Goal: Check status: Check status

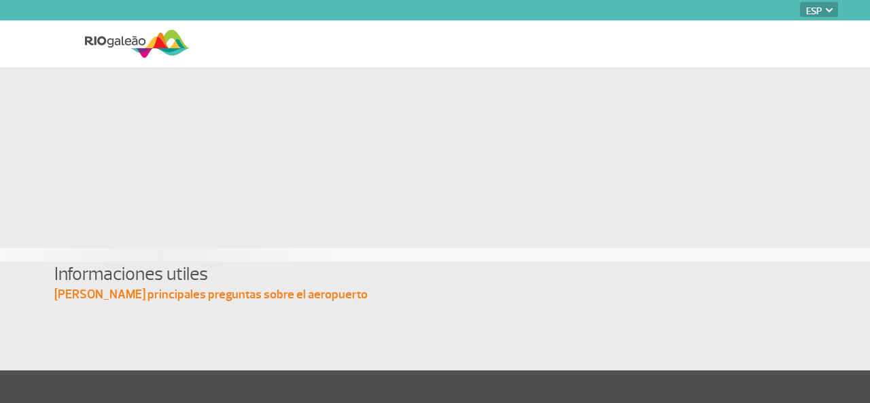
select select "es"
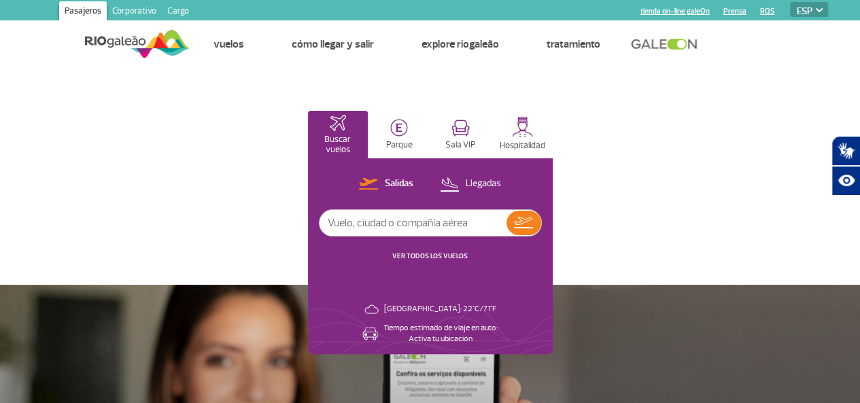
click at [506, 234] on input "text" at bounding box center [412, 223] width 187 height 26
paste input "LA3875"
type input "LA3875"
click at [533, 222] on img at bounding box center [523, 223] width 19 height 12
click at [467, 252] on link "VER TODOS LOS VUELOS" at bounding box center [429, 255] width 75 height 9
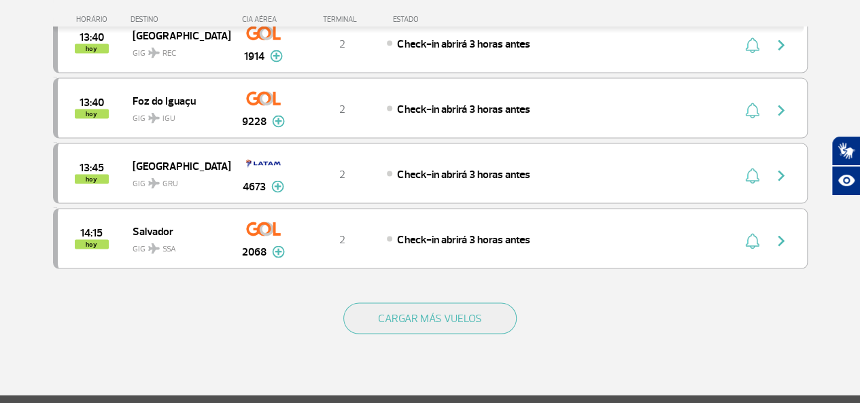
scroll to position [1245, 0]
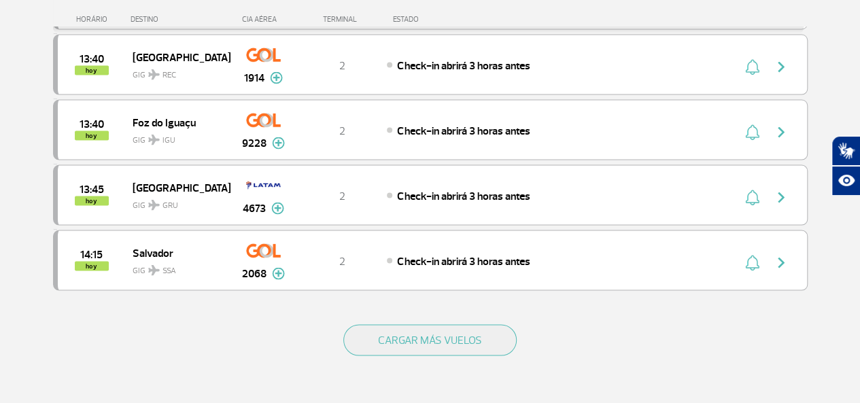
click at [444, 324] on button "CARGAR MÁS VUELOS" at bounding box center [429, 339] width 173 height 31
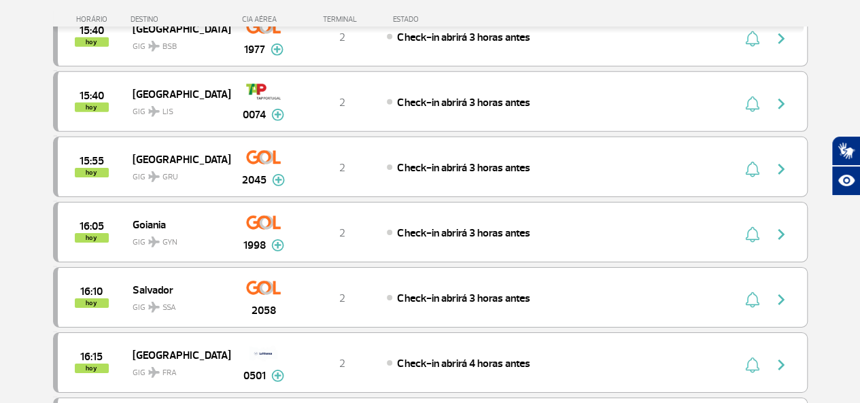
scroll to position [2697, 0]
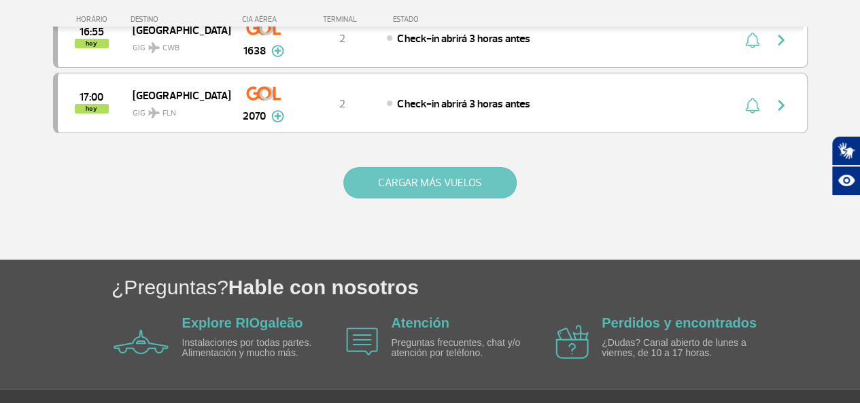
click at [438, 167] on button "CARGAR MÁS VUELOS" at bounding box center [429, 182] width 173 height 31
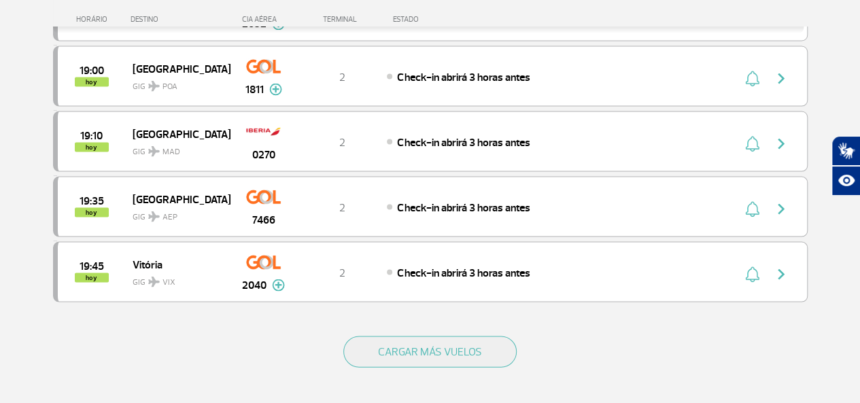
scroll to position [3839, 0]
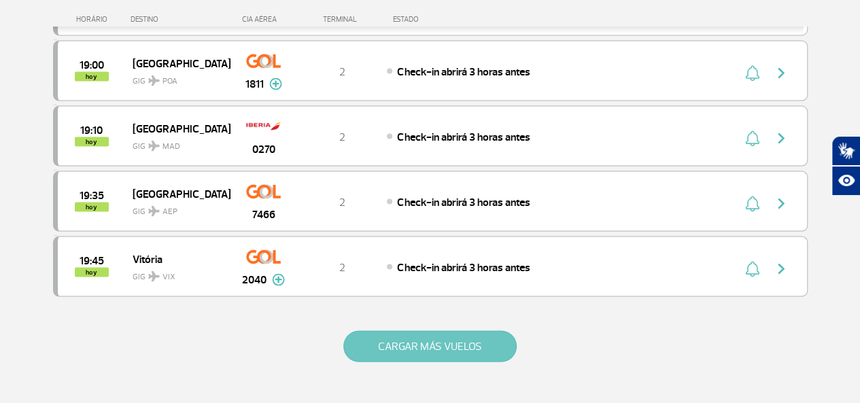
click at [408, 330] on button "CARGAR MÁS VUELOS" at bounding box center [429, 345] width 173 height 31
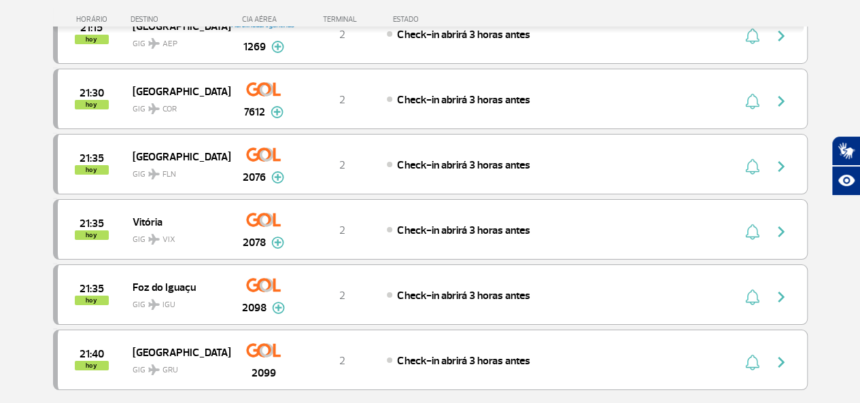
scroll to position [5090, 0]
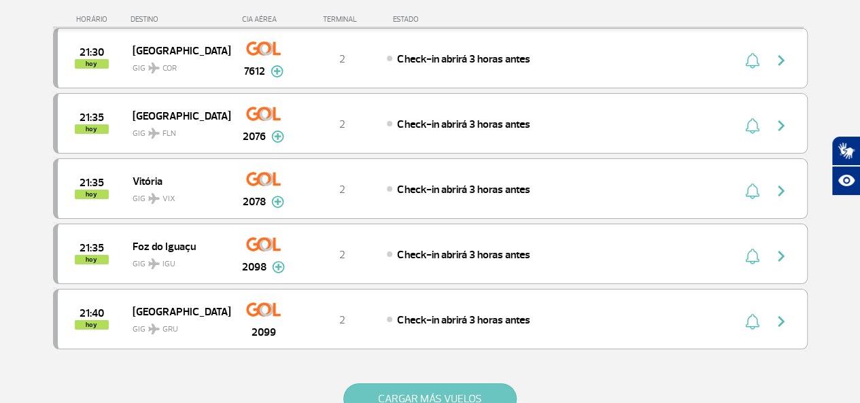
click at [404, 383] on button "CARGAR MÁS VUELOS" at bounding box center [429, 398] width 173 height 31
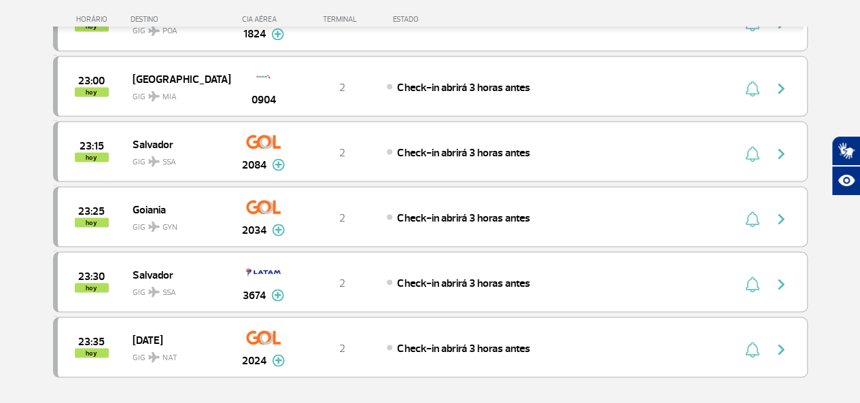
scroll to position [6557, 0]
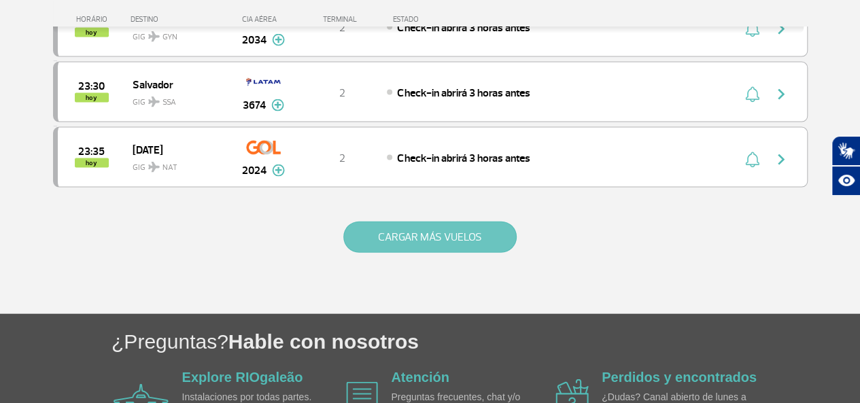
click at [487, 222] on button "CARGAR MÁS VUELOS" at bounding box center [429, 237] width 173 height 31
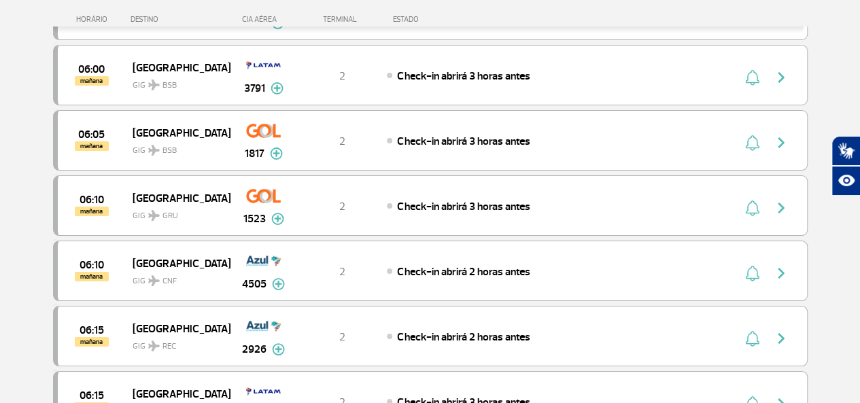
scroll to position [7627, 0]
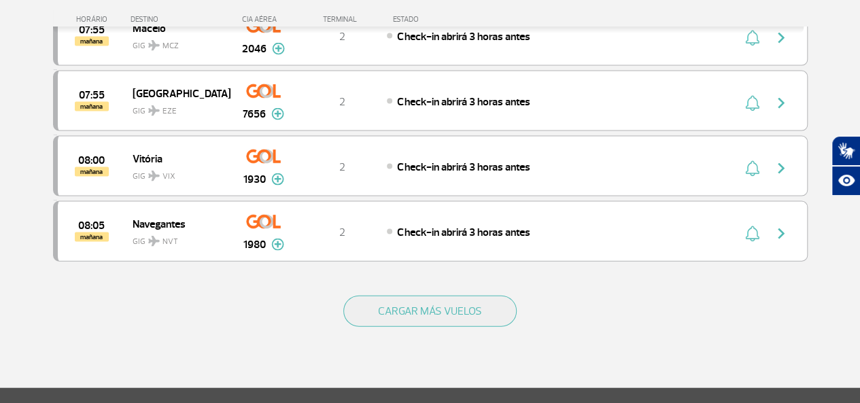
scroll to position [9114, 0]
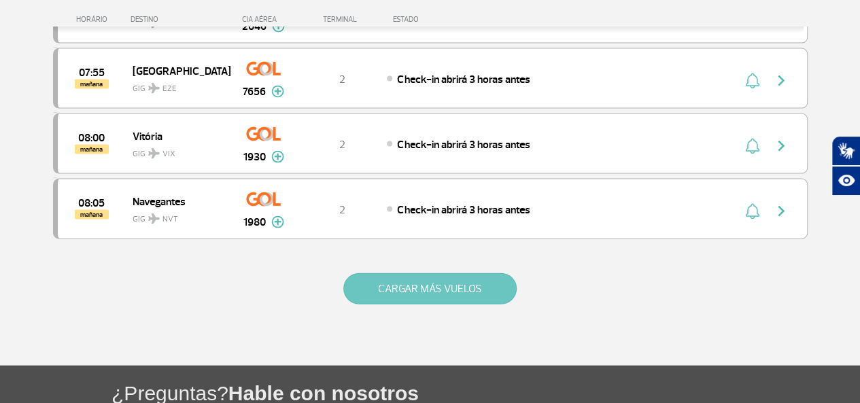
click at [456, 273] on button "CARGAR MÁS VUELOS" at bounding box center [429, 288] width 173 height 31
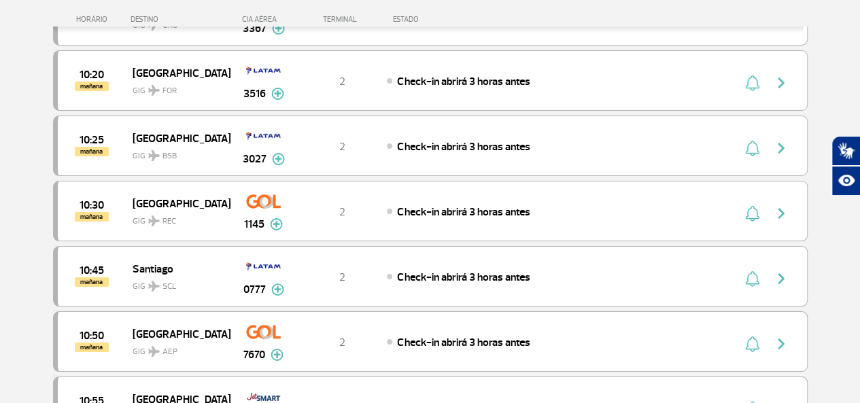
scroll to position [10416, 0]
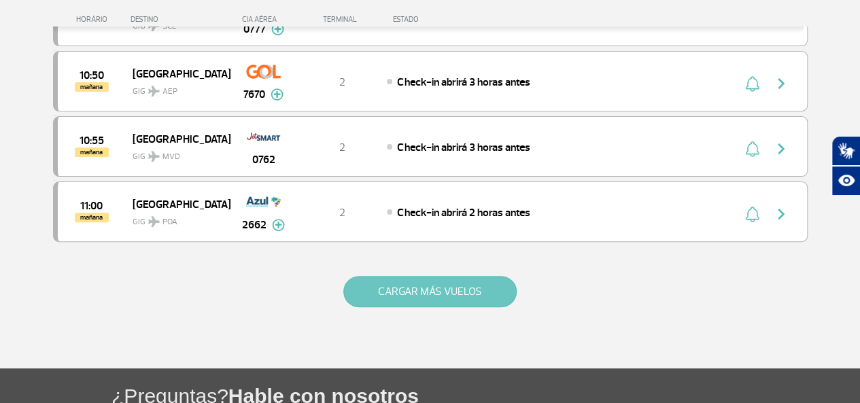
click at [476, 276] on button "CARGAR MÁS VUELOS" at bounding box center [429, 291] width 173 height 31
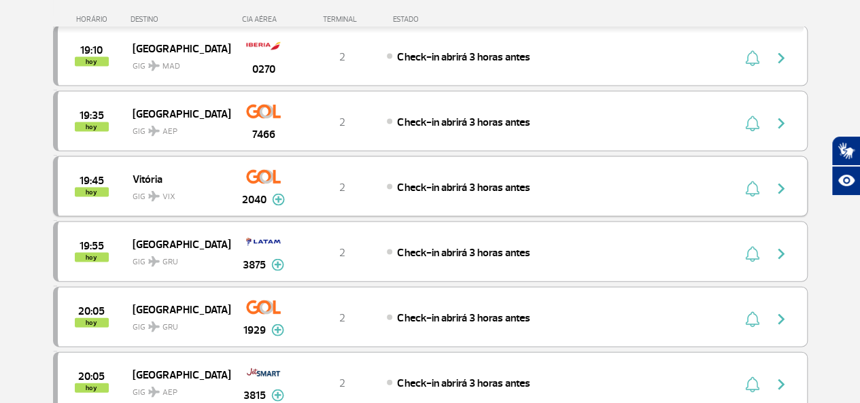
scroll to position [3931, 0]
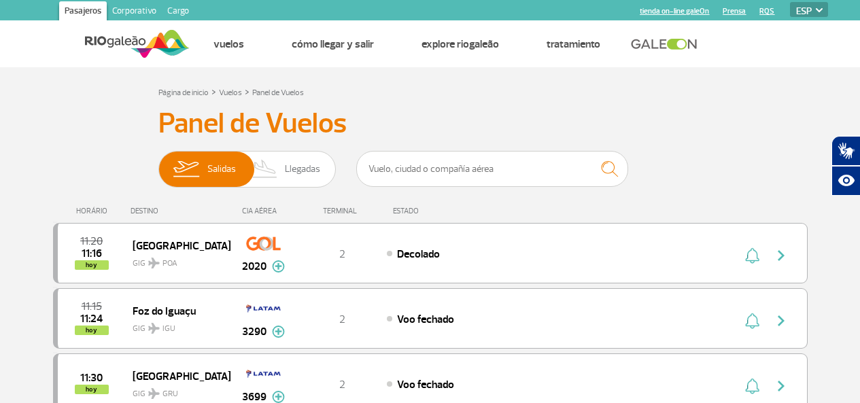
select select "es"
